Goal: Transaction & Acquisition: Purchase product/service

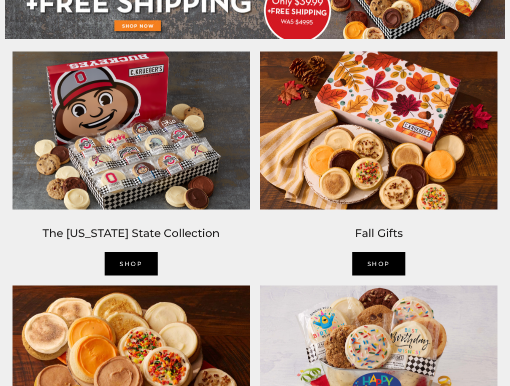
scroll to position [500, 0]
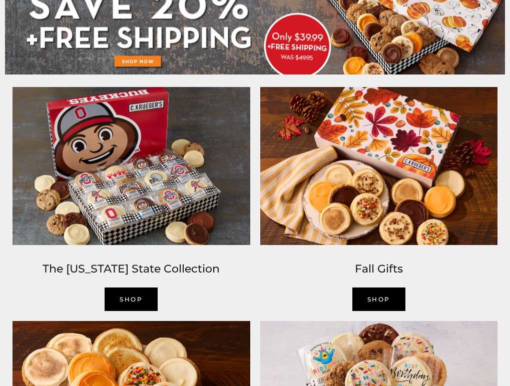
click at [136, 300] on link "Shop" at bounding box center [131, 300] width 53 height 24
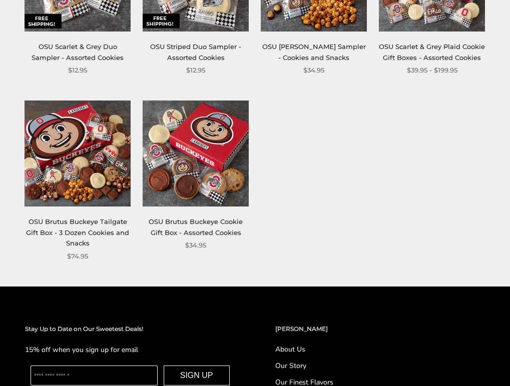
scroll to position [450, 0]
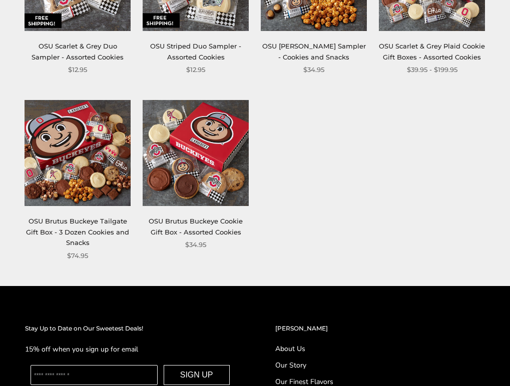
click at [56, 156] on img at bounding box center [78, 153] width 106 height 106
